Goal: Transaction & Acquisition: Purchase product/service

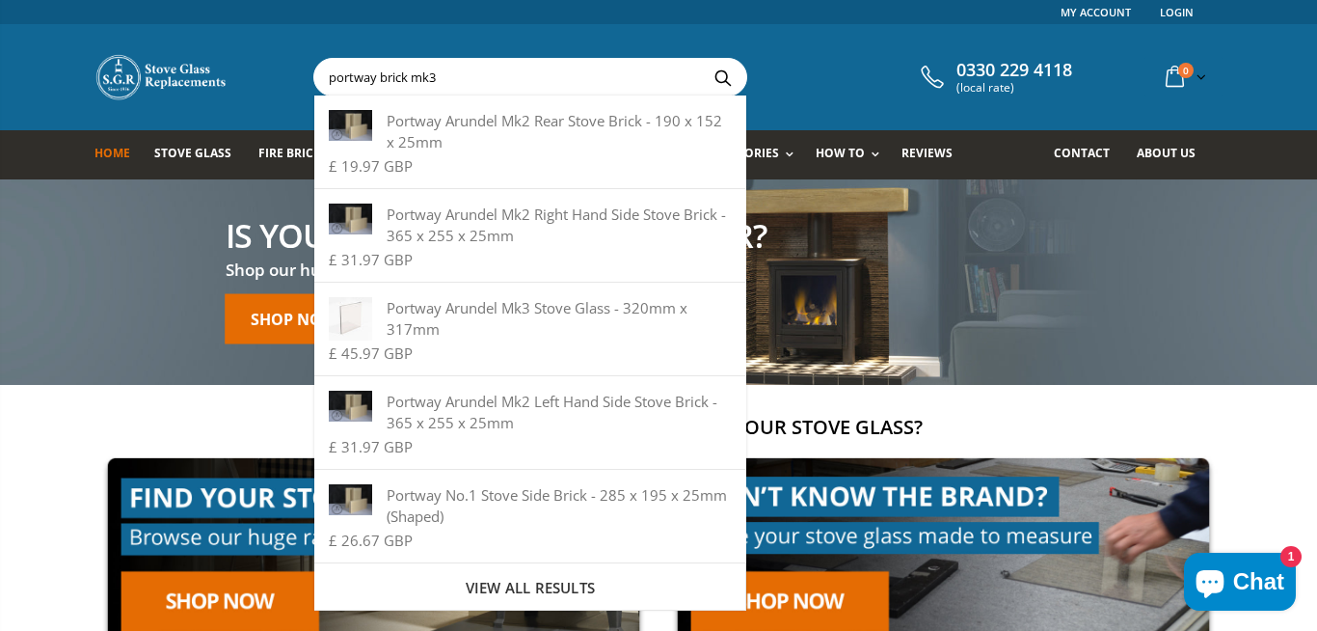
type input "portway brick mk3"
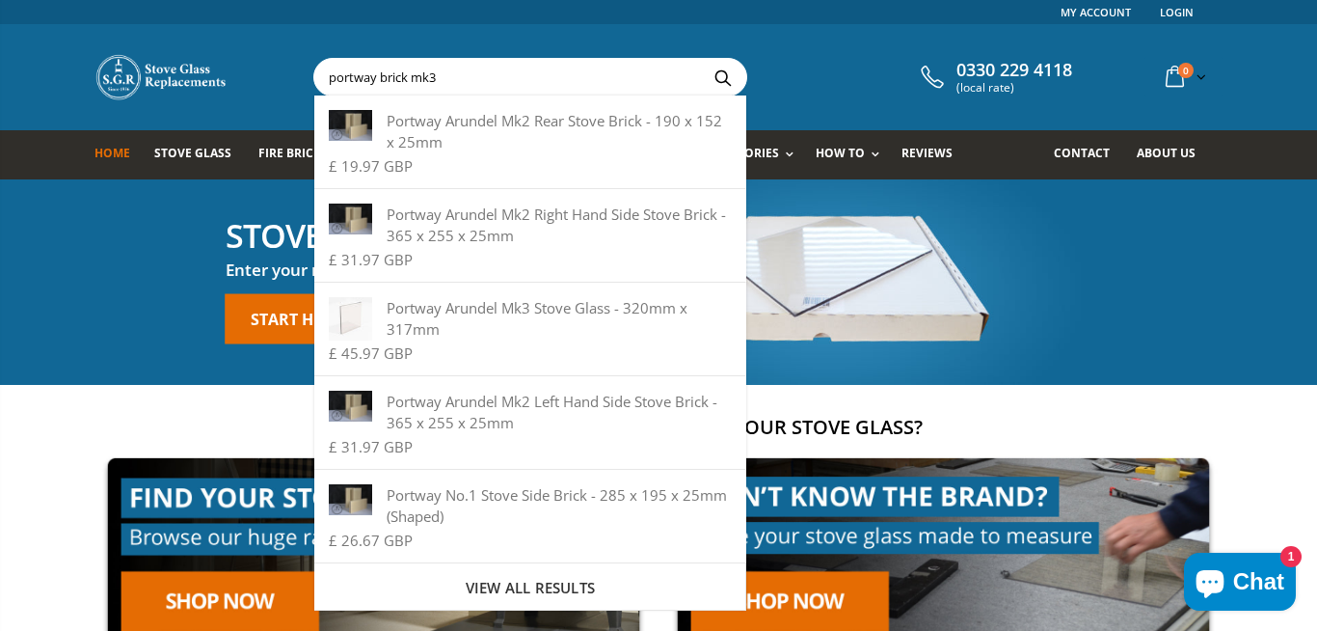
click at [779, 77] on input "portway brick mk3" at bounding box center [638, 77] width 648 height 37
click at [730, 48] on div "0330 229 4118 (local rate) 0 item(s) 0 item(s) You have no items in your shoppi…" at bounding box center [658, 77] width 1157 height 106
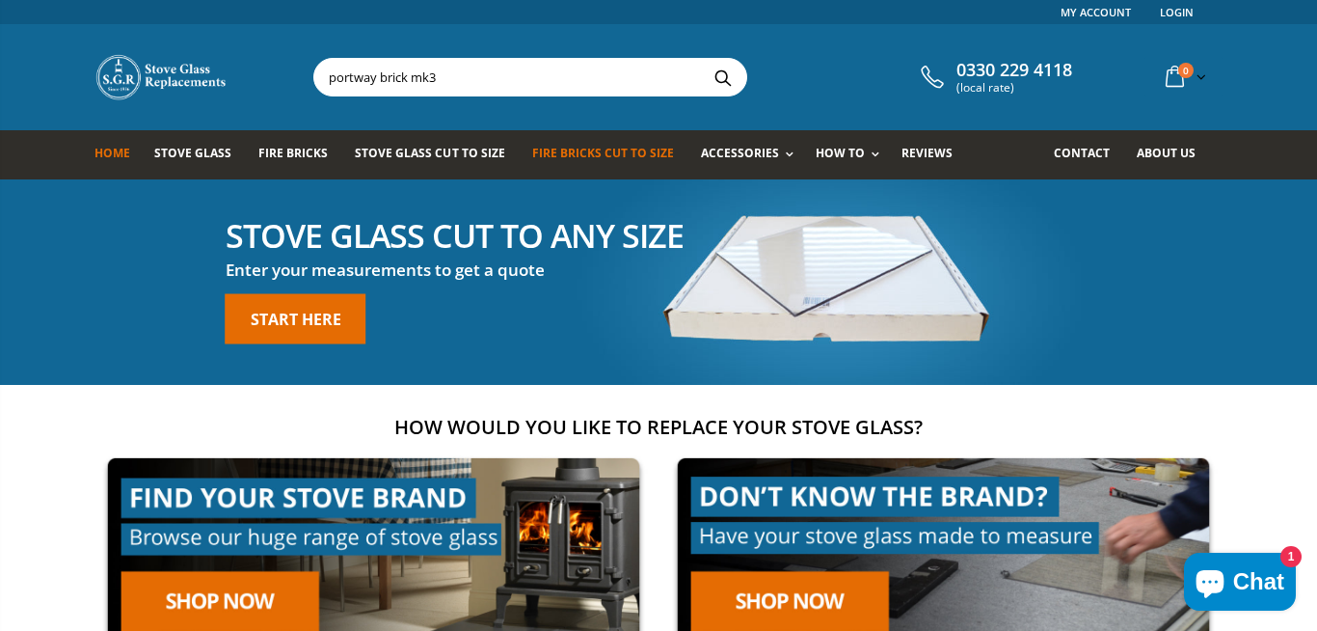
click at [552, 153] on span "Fire Bricks Cut To Size" at bounding box center [603, 153] width 142 height 16
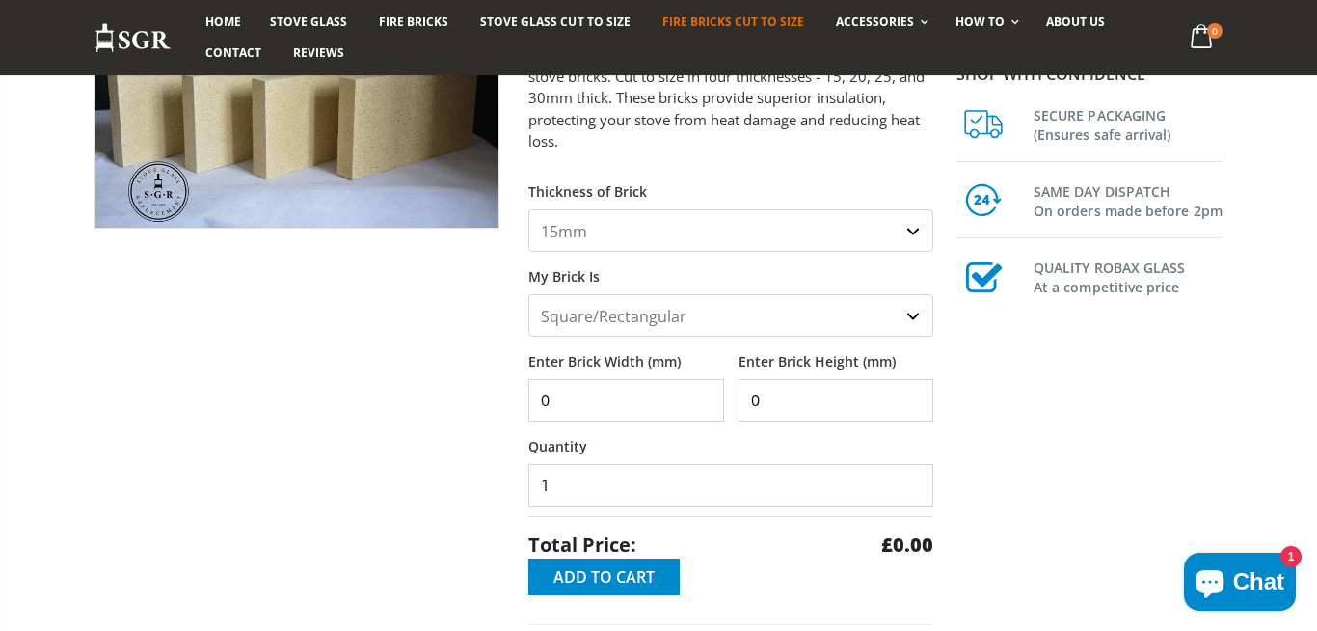
scroll to position [266, 0]
click at [591, 253] on label "My Brick Is" at bounding box center [730, 269] width 405 height 35
click at [591, 294] on select "Square/Rectangular Shaped (+£8)" at bounding box center [730, 315] width 405 height 42
click at [528, 209] on select "15mm 20mm 25mm 30mm" at bounding box center [730, 230] width 405 height 42
select select "25mm"
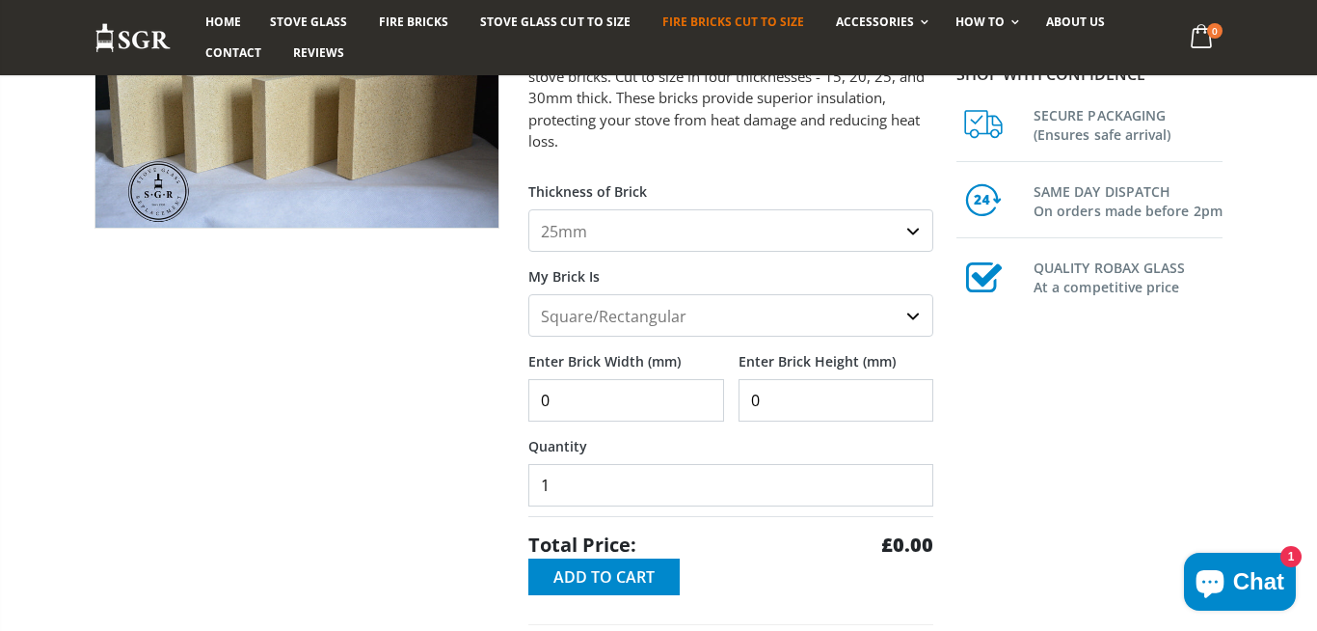
click option "25mm" at bounding box center [0, 0] width 0 height 0
click at [627, 391] on input "0" at bounding box center [626, 400] width 196 height 42
type input "365"
type input "228"
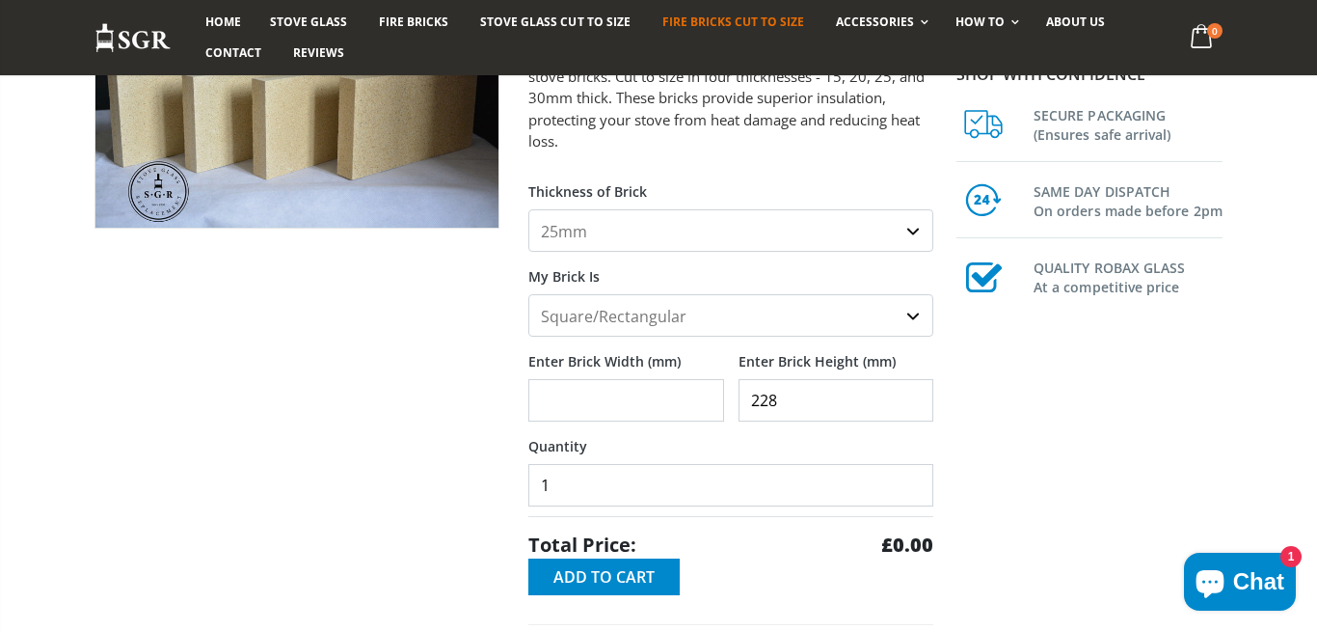
click at [392, 326] on div at bounding box center [297, 412] width 434 height 909
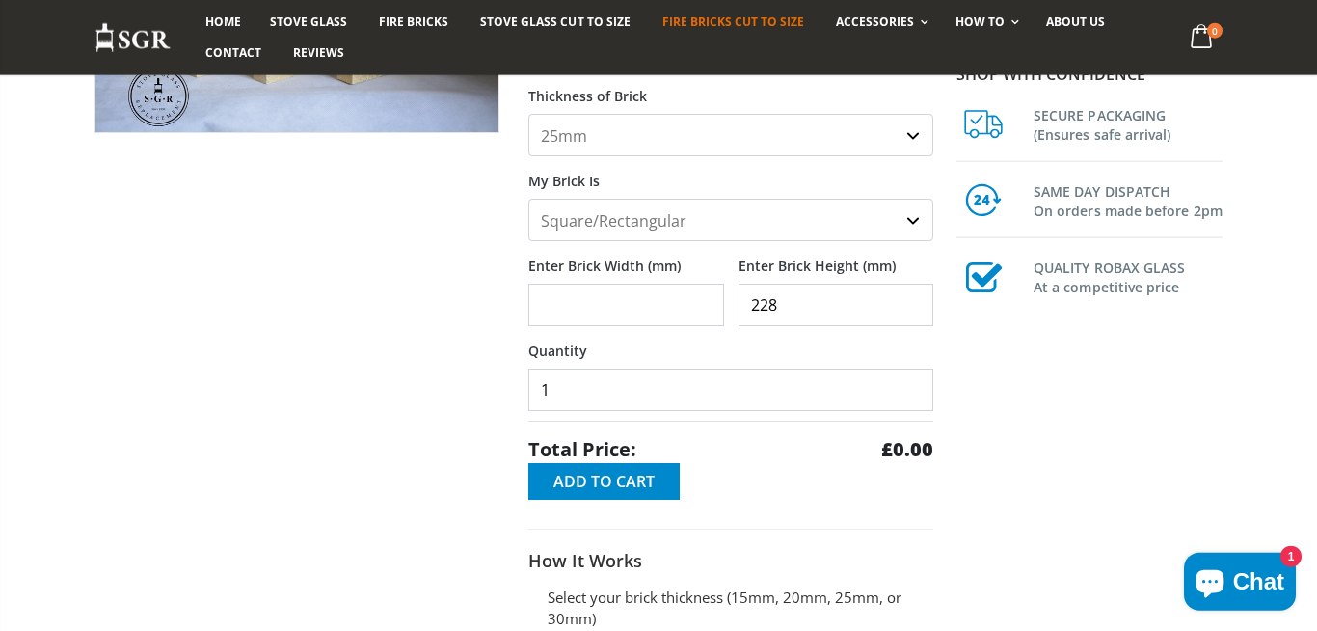
scroll to position [399, 0]
